Goal: Task Accomplishment & Management: Complete application form

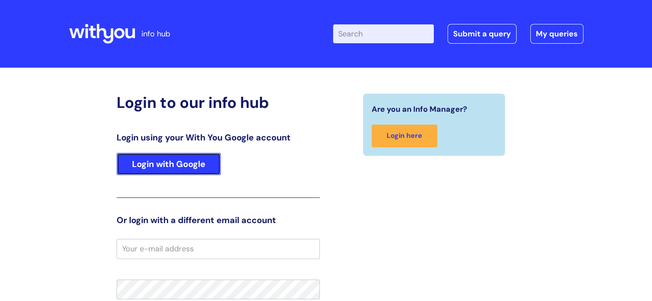
click at [172, 161] on link "Login with Google" at bounding box center [169, 164] width 104 height 22
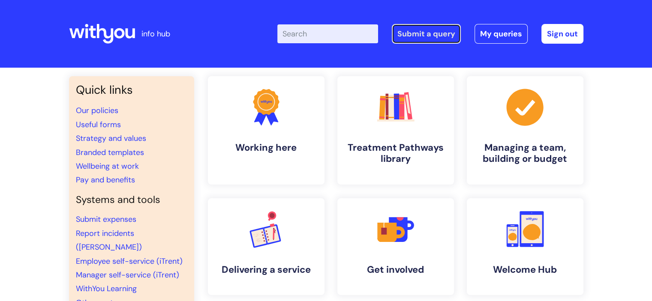
click at [434, 34] on link "Submit a query" at bounding box center [426, 34] width 69 height 20
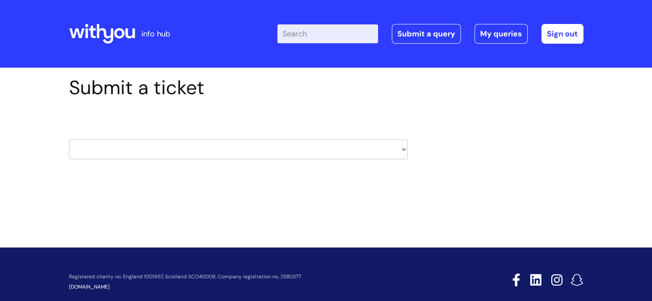
click at [203, 158] on select "HR / People IT and Support Clinical Drug Alerts Finance Accounts Data Support T…" at bounding box center [238, 150] width 339 height 20
select select "it_and_support"
click at [69, 140] on select "HR / People IT and Support Clinical Drug Alerts Finance Accounts Data Support T…" at bounding box center [238, 150] width 339 height 20
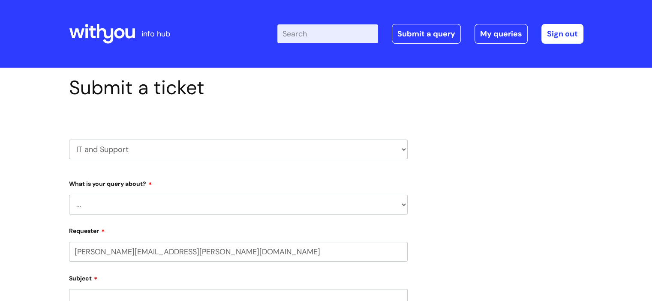
select select "80004157231"
click at [163, 195] on select "... Mobile Phone Reset & MFA Accounts, Starters and Leavers IT Hardware issue I…" at bounding box center [238, 205] width 339 height 20
select select "Something Else"
click at [69, 195] on select "... Mobile Phone Reset & MFA Accounts, Starters and Leavers IT Hardware issue I…" at bounding box center [238, 205] width 339 height 20
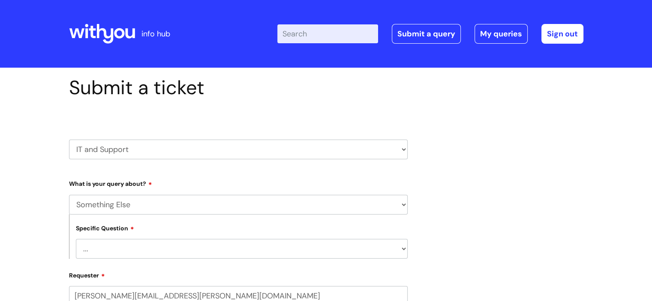
click at [113, 242] on select "... My problem is not listed" at bounding box center [242, 249] width 332 height 20
select select "My problem is not listed"
click at [76, 239] on select "... My problem is not listed" at bounding box center [242, 249] width 332 height 20
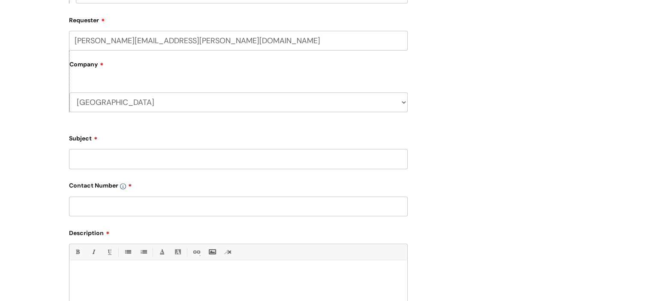
scroll to position [257, 0]
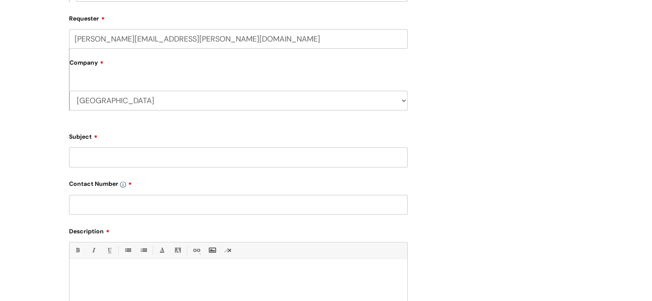
click at [120, 158] on input "Subject" at bounding box center [238, 157] width 339 height 20
type input "online e-referral issue"
type input "n/a"
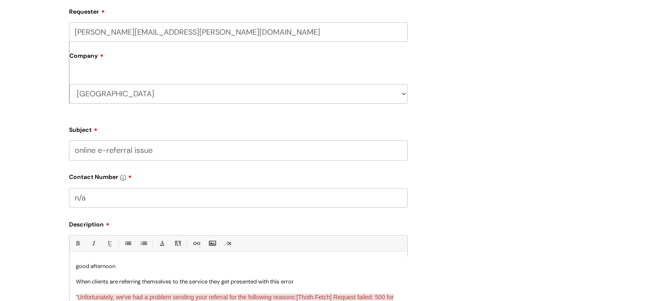
scroll to position [272, 0]
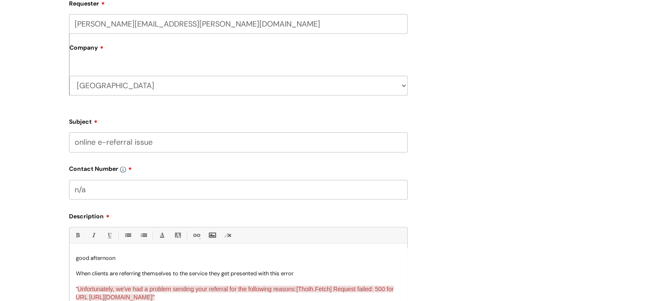
click at [250, 276] on p "When clients are referring themselves to the service they get presented with th…" at bounding box center [238, 274] width 325 height 8
click at [296, 275] on p "When clients are referring themselves to the service they get presented with th…" at bounding box center [238, 274] width 325 height 8
click at [302, 274] on p "When clients are referring themselves to the service they get presented with th…" at bounding box center [238, 274] width 325 height 8
click at [210, 275] on p "When clients are referring themselves to the service they get presented with th…" at bounding box center [238, 274] width 325 height 8
click at [126, 259] on p "good afternoon" at bounding box center [238, 259] width 325 height 8
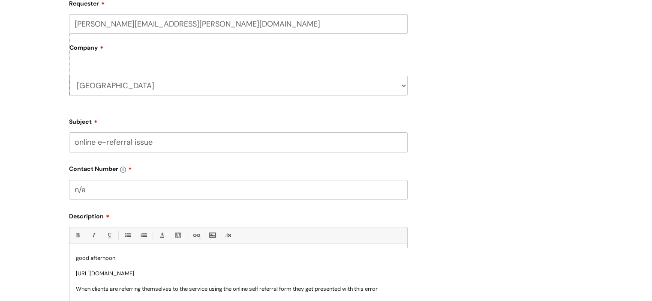
click at [242, 269] on p at bounding box center [238, 266] width 325 height 8
click at [224, 274] on p "https://changeyourtomorrow.co.uk/#areas/NSomerset/referral" at bounding box center [238, 274] width 325 height 8
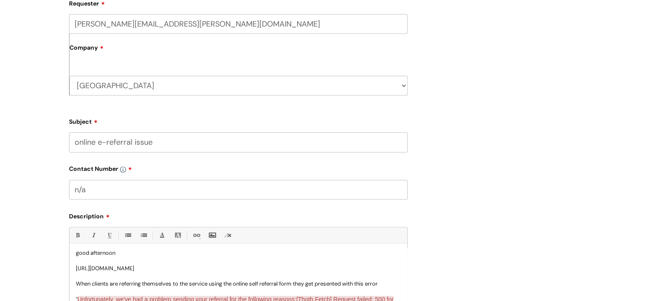
scroll to position [0, 0]
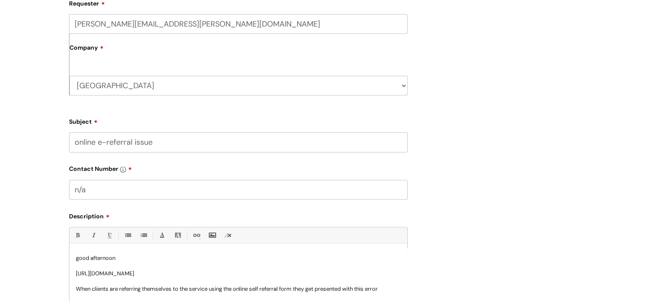
click at [123, 259] on p "good afternoon" at bounding box center [238, 259] width 325 height 8
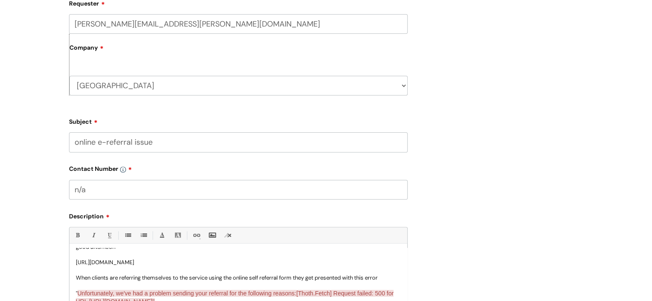
scroll to position [16, 0]
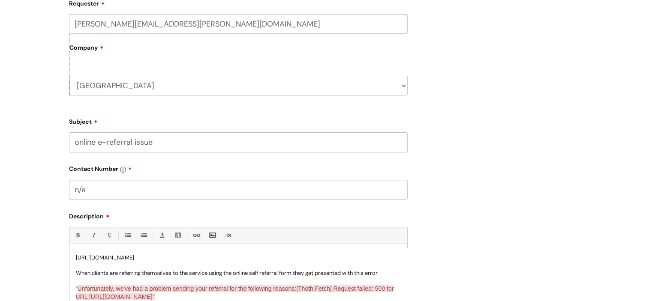
click at [281, 274] on p "When clients are referring themselves to the service using the online self refe…" at bounding box center [238, 274] width 325 height 8
click at [295, 274] on p "When clients are referring themselves to the service using the online self refe…" at bounding box center [238, 274] width 325 height 8
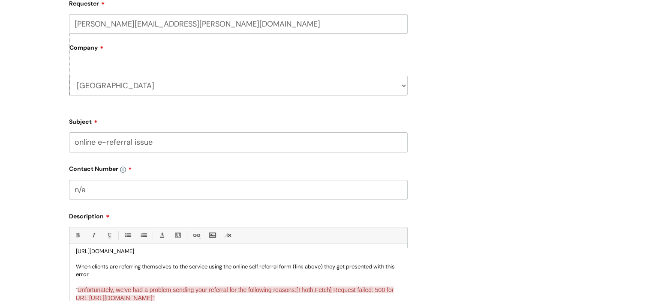
scroll to position [24, 0]
click at [104, 273] on p "When clients are referring themselves to the service using the online self refe…" at bounding box center [238, 269] width 325 height 15
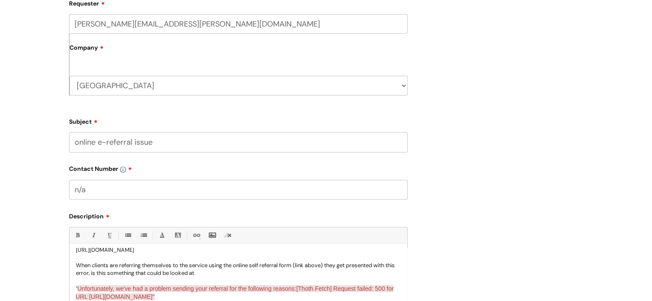
click at [290, 295] on p "" Unfortunately, we've had a problem sending your referral for the following re…" at bounding box center [238, 293] width 325 height 16
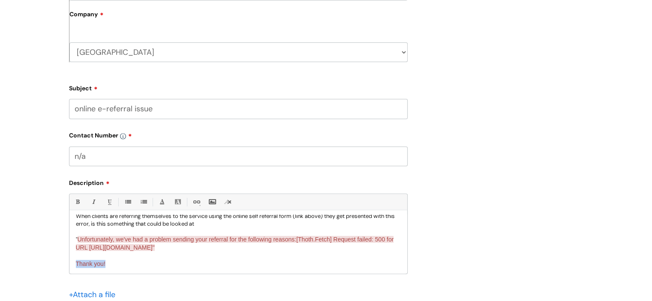
scroll to position [309, 0]
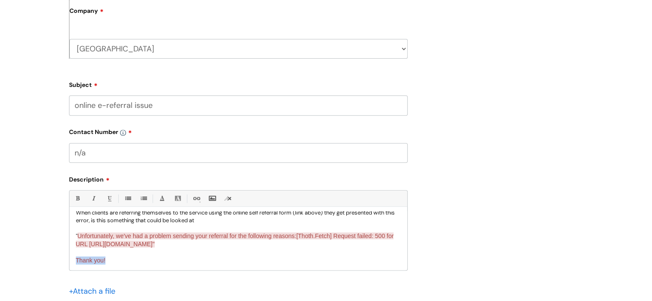
drag, startPoint x: 121, startPoint y: 298, endPoint x: 77, endPoint y: 258, distance: 59.2
click at [77, 258] on p "Thank you!" at bounding box center [238, 261] width 325 height 8
click at [164, 197] on link "Font Color" at bounding box center [161, 198] width 11 height 11
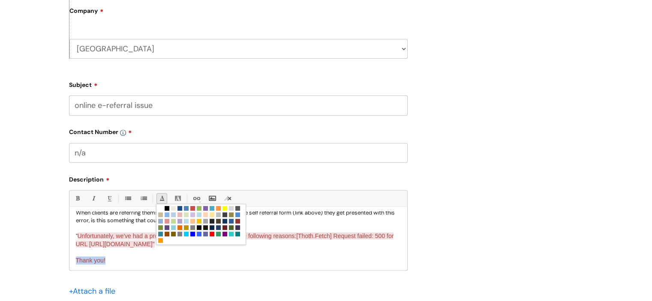
click at [166, 208] on link at bounding box center [167, 208] width 6 height 6
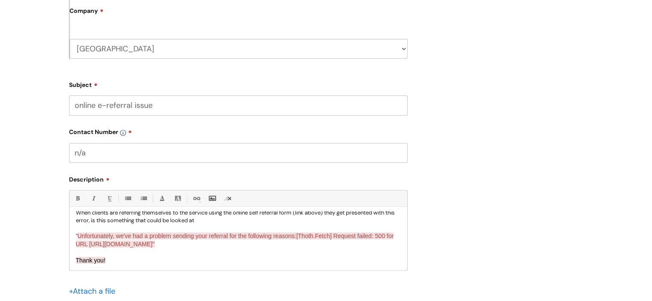
click at [121, 261] on p "Thank you!" at bounding box center [238, 261] width 325 height 8
drag, startPoint x: 112, startPoint y: 262, endPoint x: 75, endPoint y: 261, distance: 36.4
click at [76, 261] on p "Thank you!" at bounding box center [238, 261] width 325 height 8
click at [177, 203] on link "Back Color" at bounding box center [177, 198] width 11 height 11
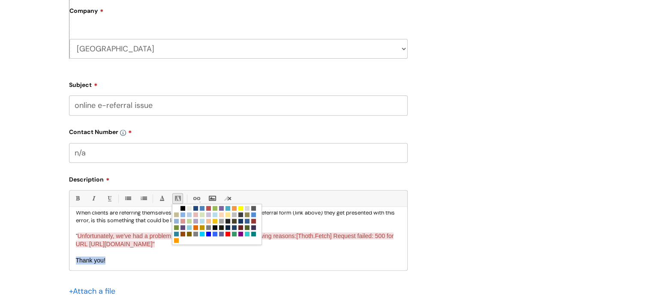
click at [176, 210] on link at bounding box center [176, 208] width 6 height 6
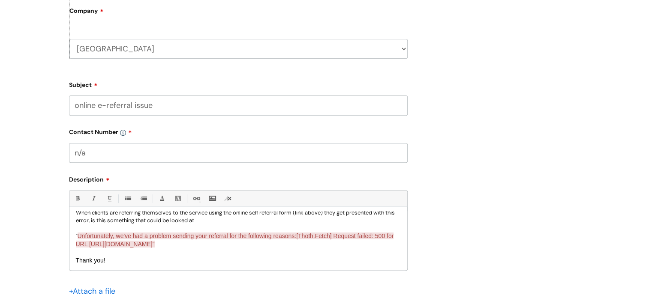
click at [149, 252] on p at bounding box center [238, 253] width 325 height 8
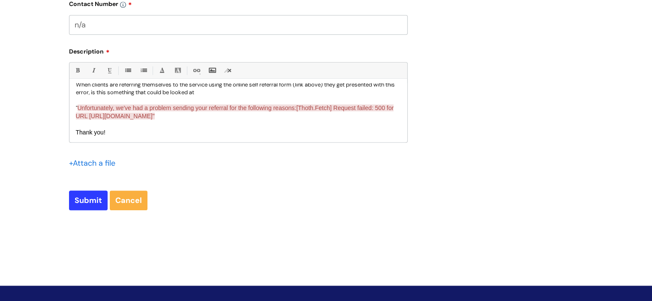
scroll to position [437, 0]
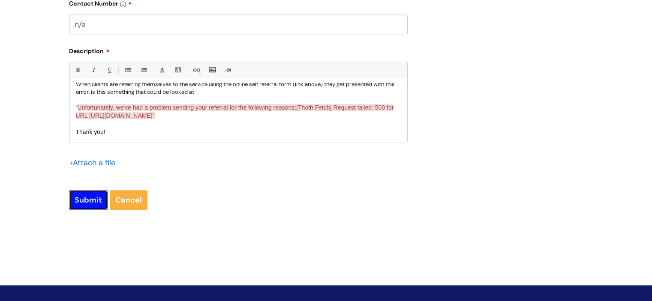
click at [93, 202] on input "Submit" at bounding box center [88, 200] width 39 height 20
type input "Please Wait..."
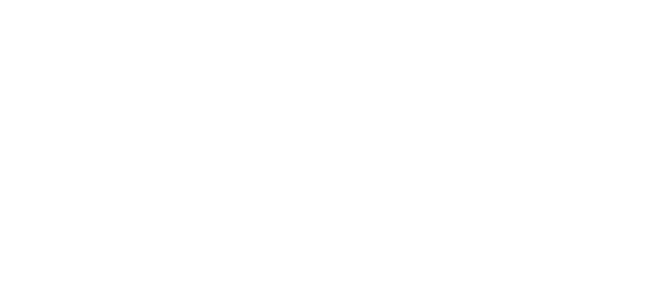
select select "Something Else"
select select "My problem is not listed"
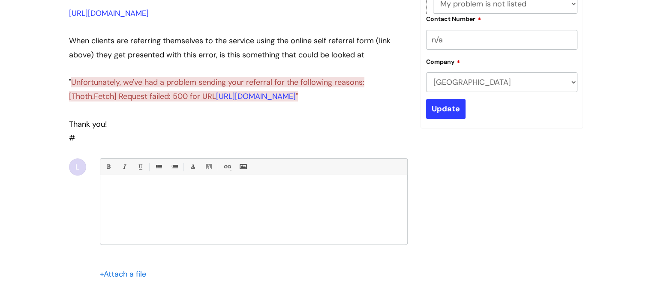
scroll to position [152, 0]
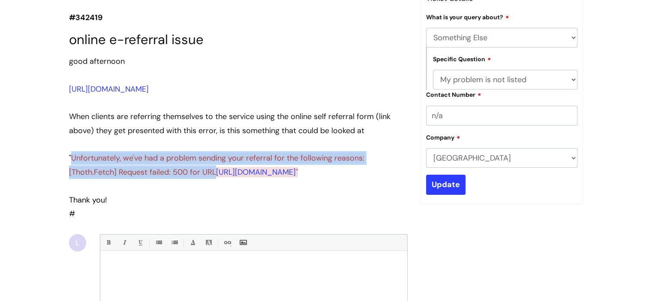
drag, startPoint x: 213, startPoint y: 171, endPoint x: 73, endPoint y: 162, distance: 140.4
click at [73, 162] on div "" Unfortunately, we've had a problem sending your referral for the following re…" at bounding box center [238, 165] width 339 height 28
copy div "Unfortunately, we've had a problem sending your referral for the following reas…"
